Goal: Task Accomplishment & Management: Use online tool/utility

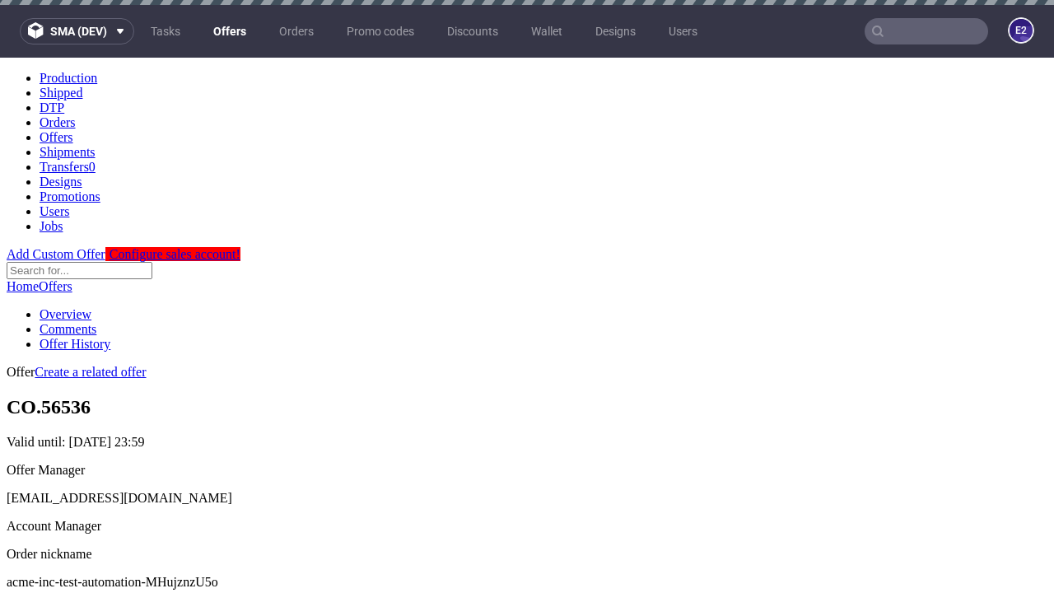
scroll to position [163, 0]
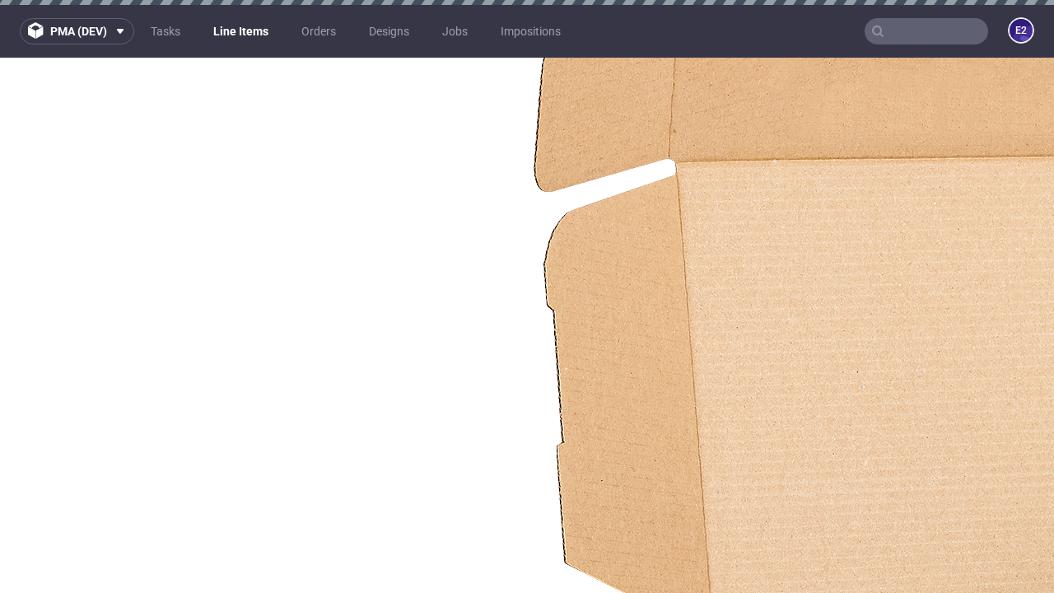
select select "accepted"
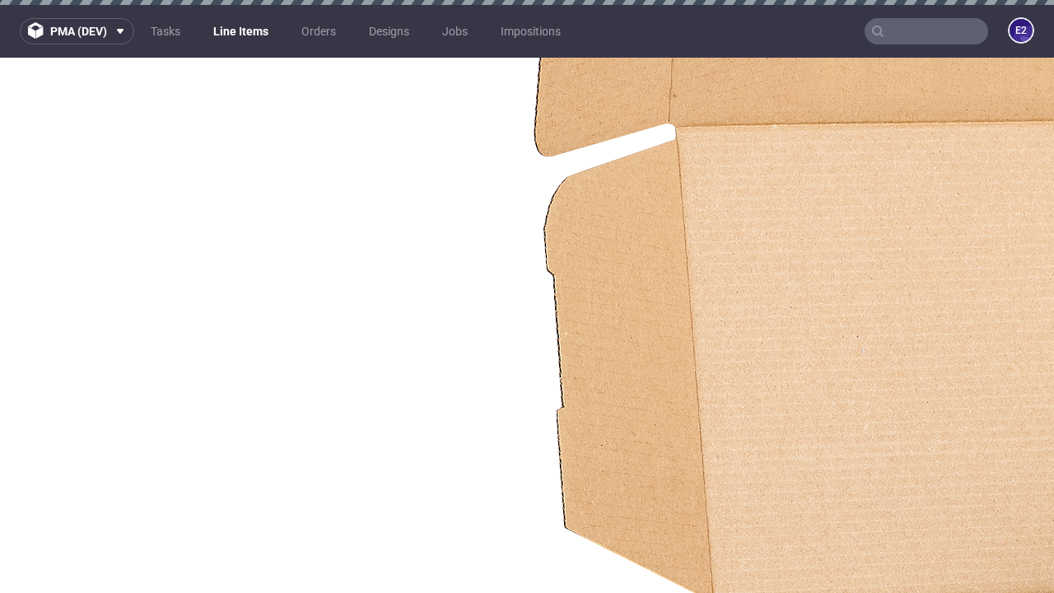
scroll to position [2327, 0]
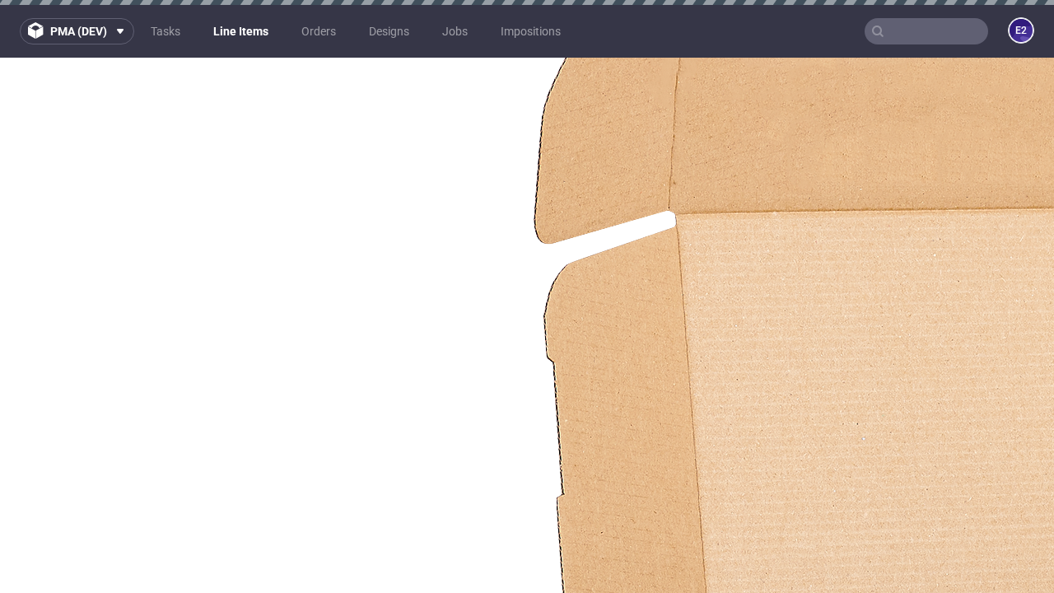
select select "received"
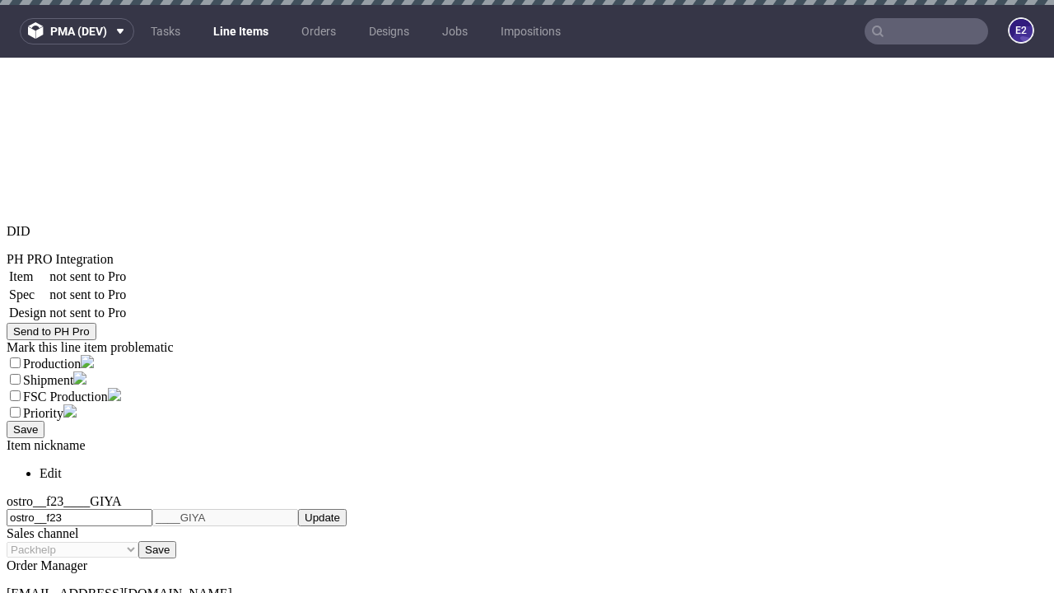
scroll to position [5, 0]
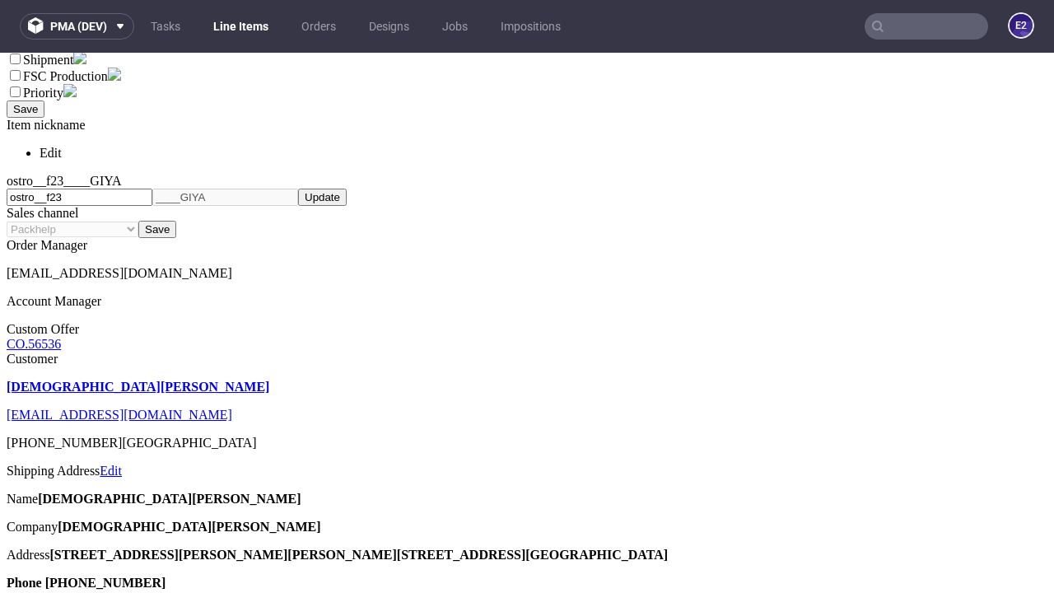
scroll to position [9, 0]
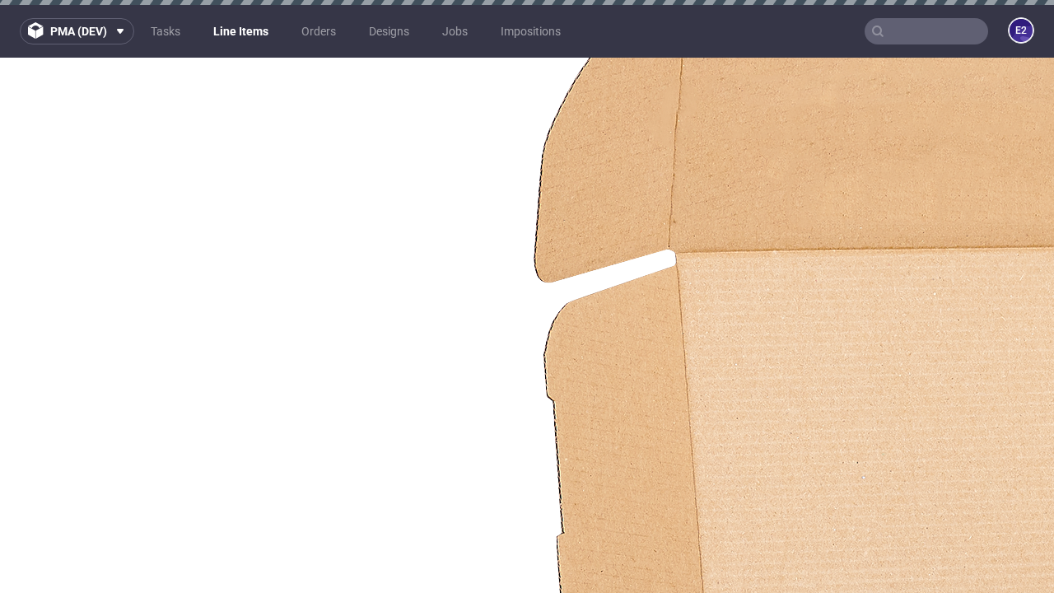
select select "accepted_dtp_issue_reprint"
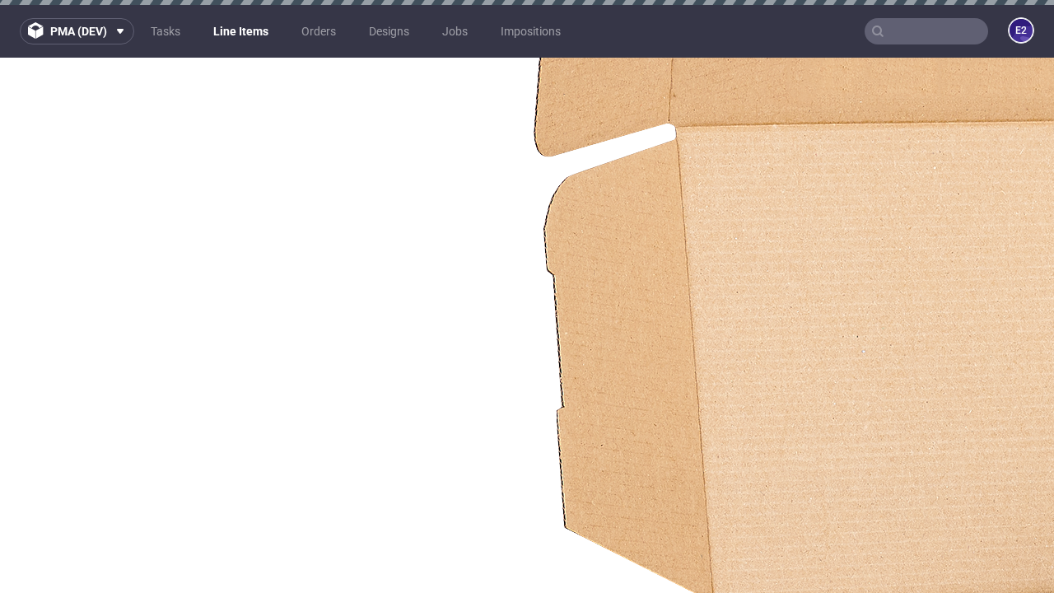
scroll to position [2459, 0]
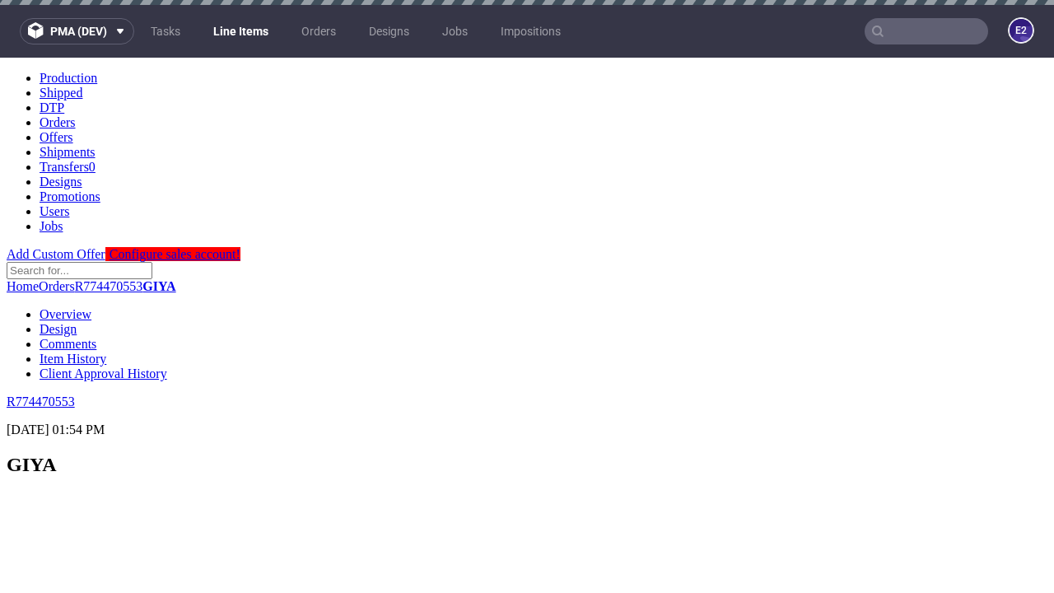
scroll to position [2322, 0]
